Goal: Navigation & Orientation: Understand site structure

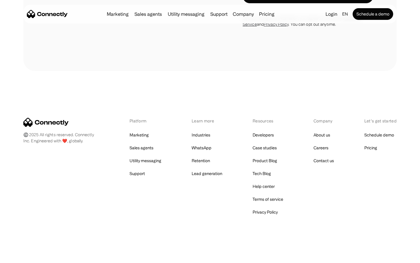
scroll to position [235, 0]
